Goal: Navigation & Orientation: Find specific page/section

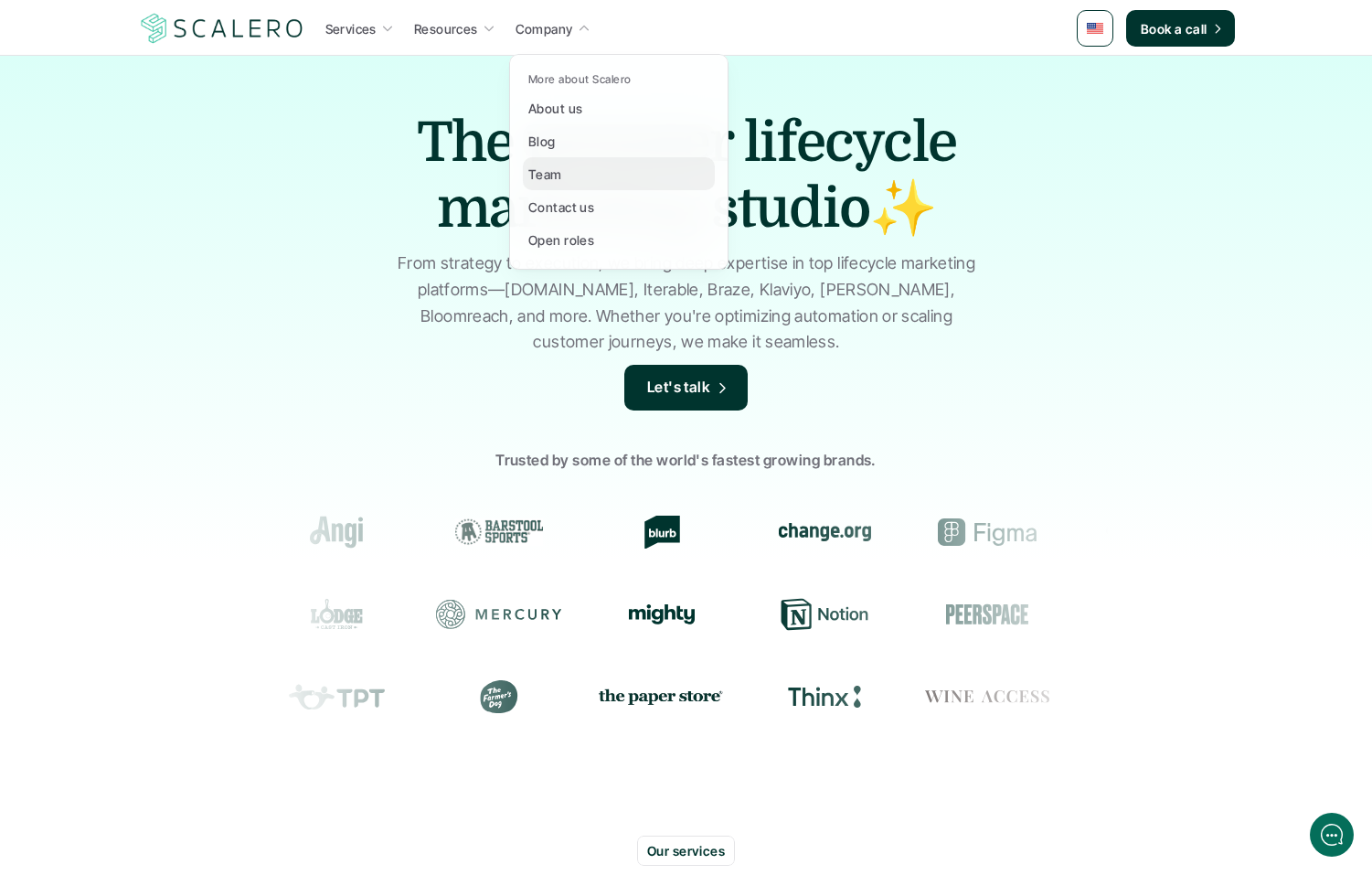
click at [549, 167] on p "Team" at bounding box center [545, 174] width 33 height 19
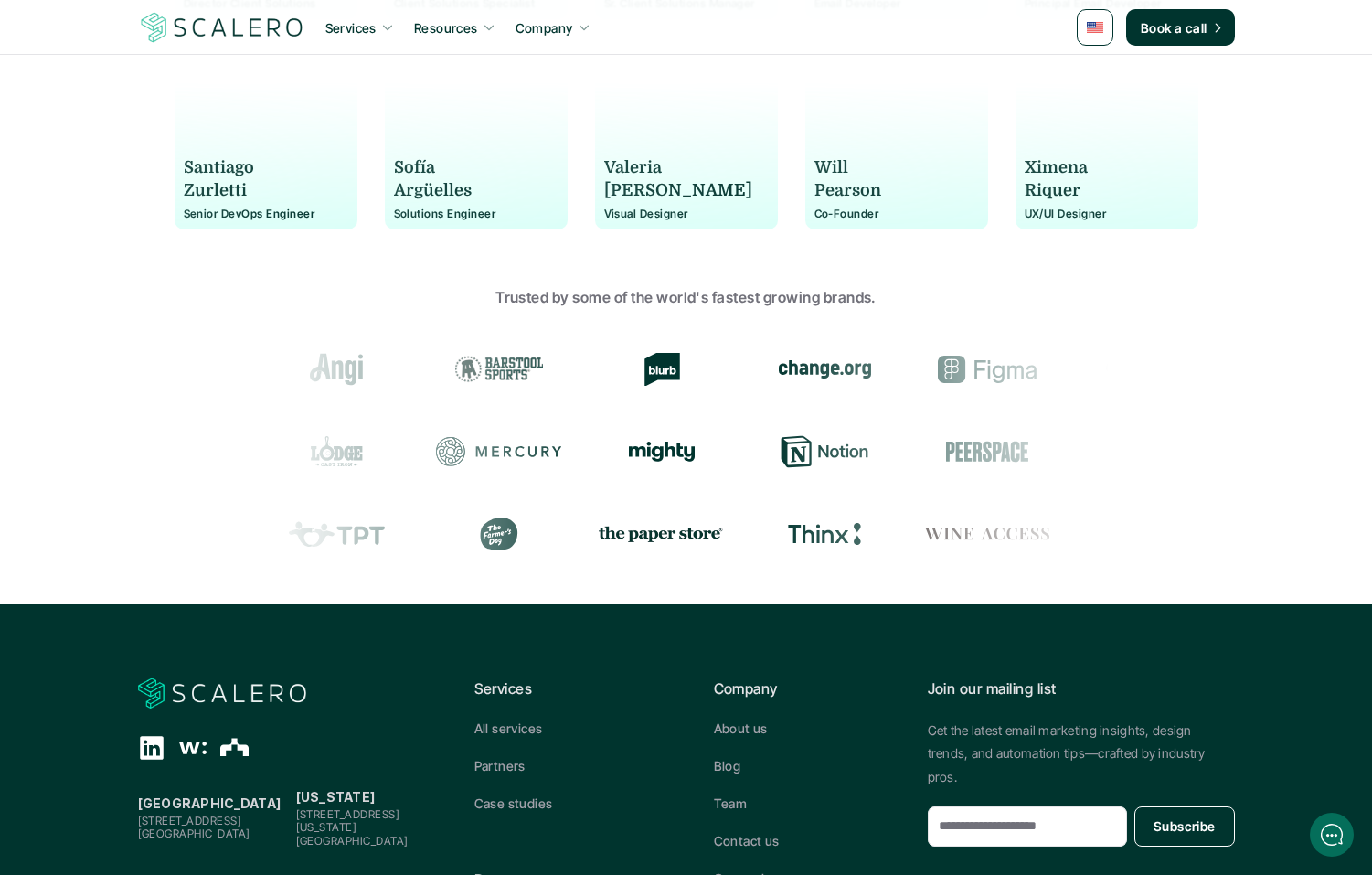
scroll to position [1740, 0]
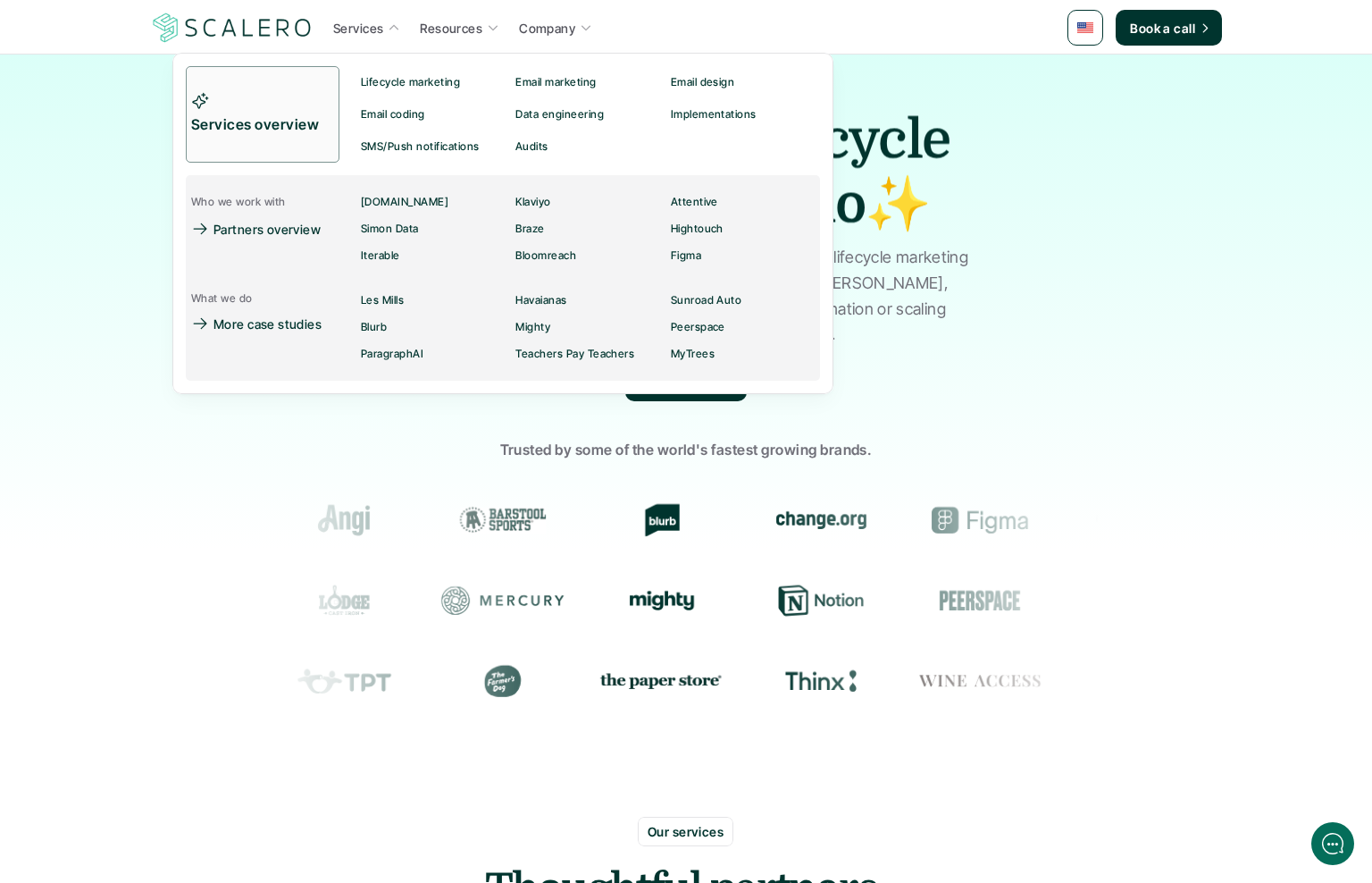
click at [361, 33] on p "Services" at bounding box center [358, 28] width 50 height 19
click at [360, 27] on p "Services" at bounding box center [358, 28] width 50 height 19
click at [287, 120] on p "Services overview" at bounding box center [257, 125] width 132 height 23
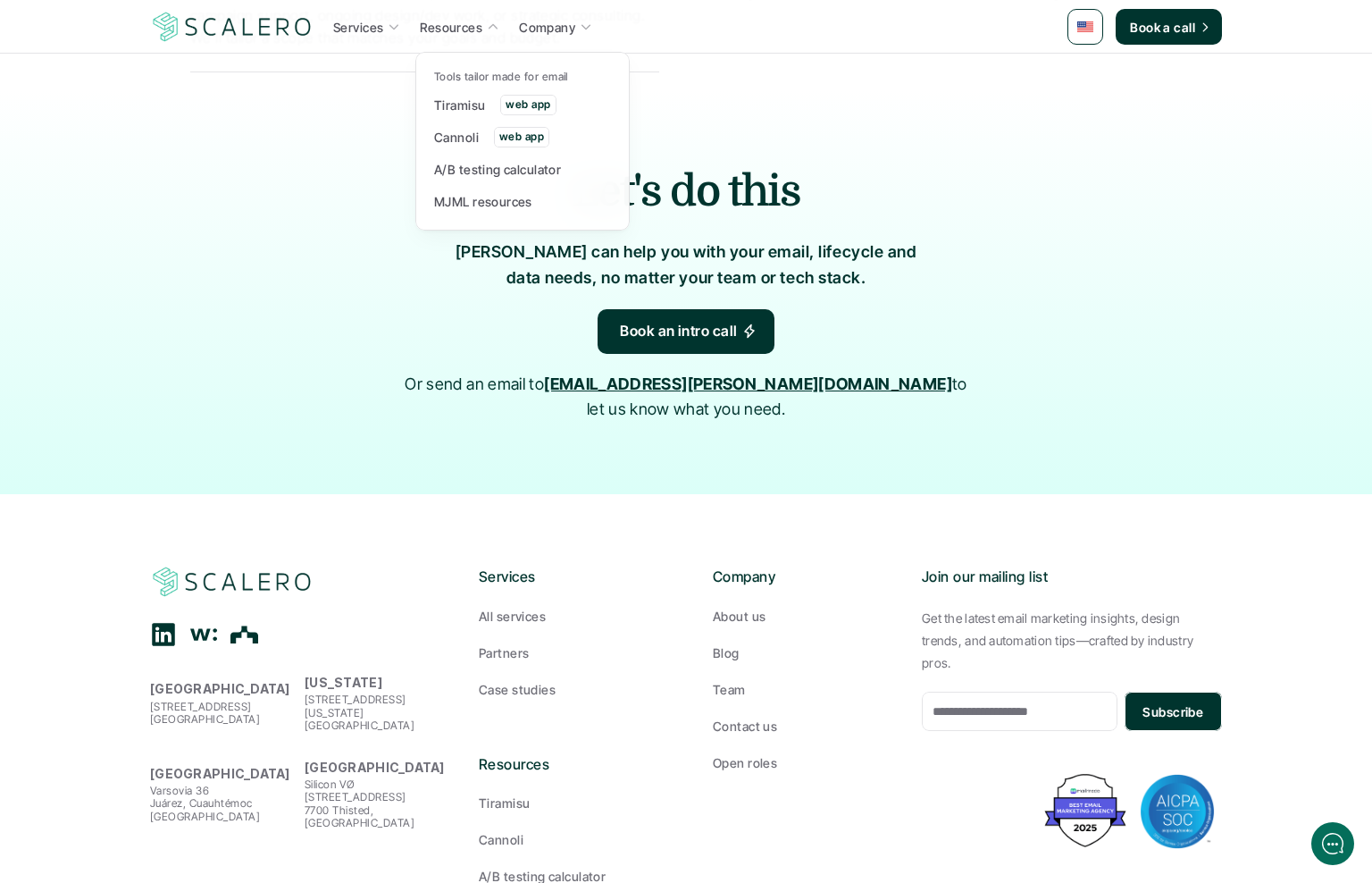
scroll to position [3251, 0]
